Goal: Information Seeking & Learning: Check status

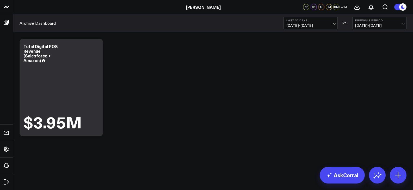
click at [373, 24] on span "[DATE] - [DATE]" at bounding box center [379, 25] width 48 height 4
click at [371, 53] on link "YoY" at bounding box center [379, 55] width 54 height 10
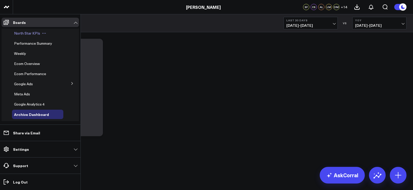
click at [33, 34] on span "North Star KPIs" at bounding box center [27, 33] width 26 height 5
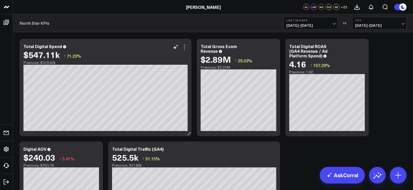
click at [185, 47] on icon at bounding box center [184, 47] width 6 height 6
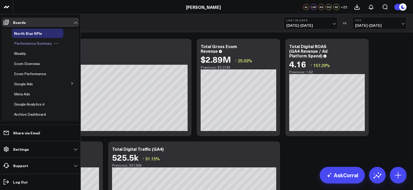
click at [28, 45] on span "Performance Summary" at bounding box center [33, 43] width 38 height 5
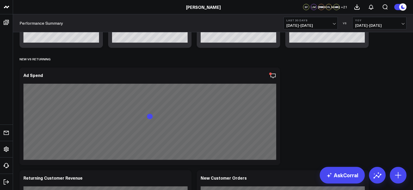
scroll to position [417, 0]
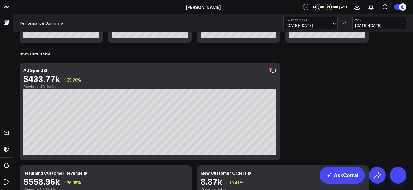
click at [315, 25] on span "[DATE] - [DATE]" at bounding box center [310, 25] width 48 height 4
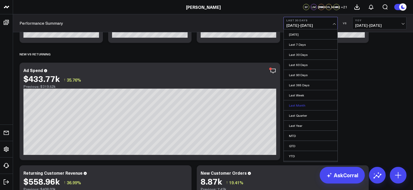
click at [303, 105] on link "Last Month" at bounding box center [311, 106] width 54 height 10
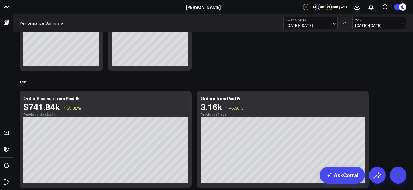
scroll to position [859, 0]
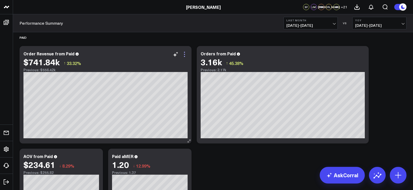
click at [185, 55] on icon at bounding box center [184, 54] width 6 height 6
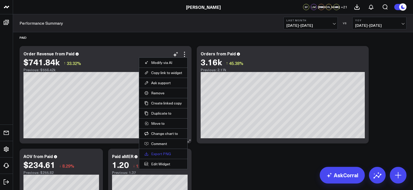
click at [161, 155] on link "Export PNG" at bounding box center [163, 154] width 38 height 5
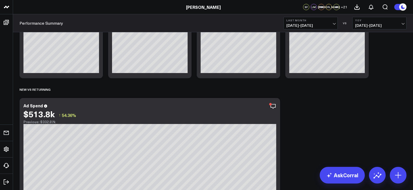
scroll to position [365, 0]
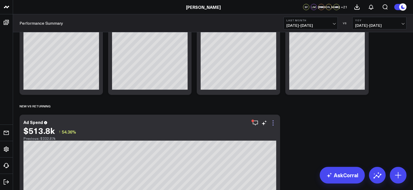
click at [273, 123] on icon at bounding box center [272, 123] width 1 height 1
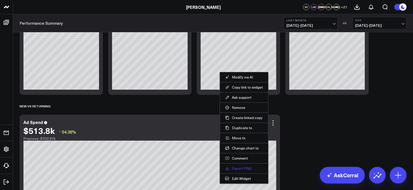
click at [245, 169] on link "Export PNG" at bounding box center [244, 168] width 38 height 5
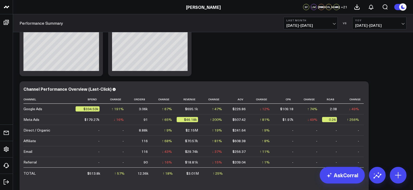
scroll to position [1068, 0]
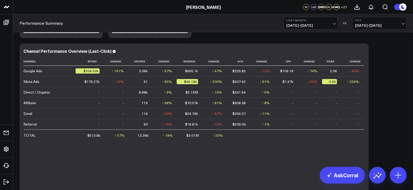
click at [316, 24] on span "[DATE] - [DATE]" at bounding box center [310, 25] width 48 height 4
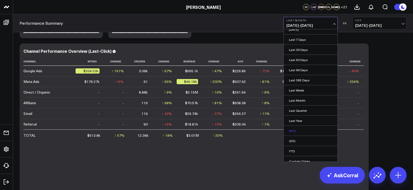
scroll to position [9, 0]
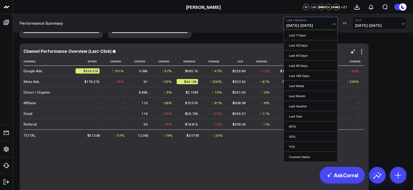
click at [300, 143] on link "YTD" at bounding box center [311, 147] width 54 height 10
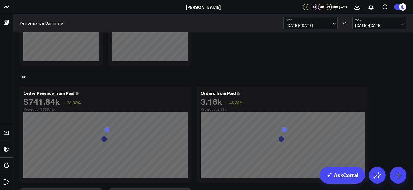
scroll to position [807, 0]
